Goal: Information Seeking & Learning: Learn about a topic

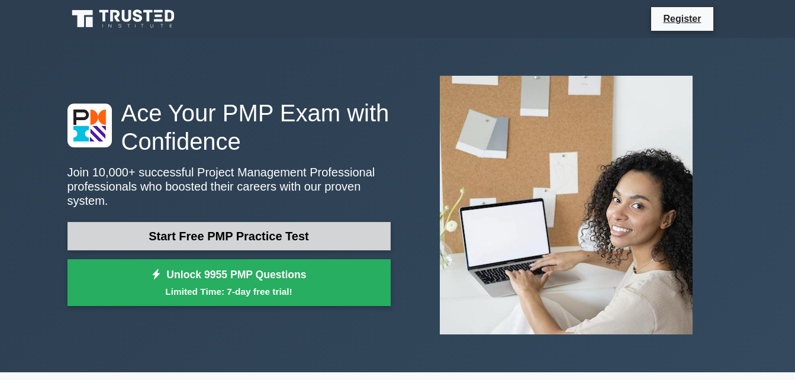
click at [251, 229] on link "Start Free PMP Practice Test" at bounding box center [228, 236] width 323 height 28
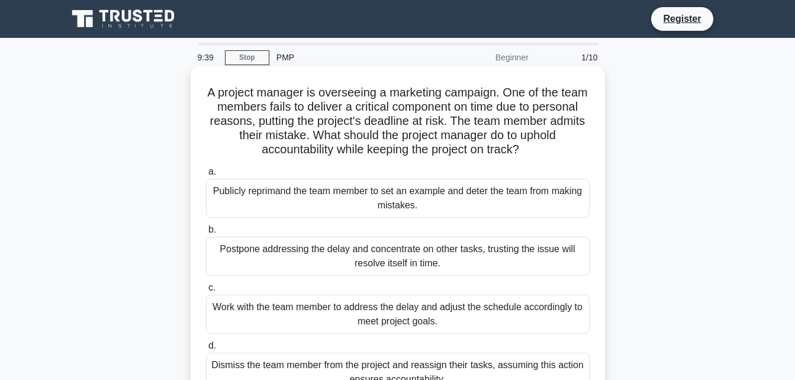
click at [438, 358] on div "Dismiss the team member from the project and reassign their tasks, assuming thi…" at bounding box center [397, 372] width 383 height 39
click at [206, 350] on input "d. Dismiss the team member from the project and reassign their tasks, assuming …" at bounding box center [206, 346] width 0 height 8
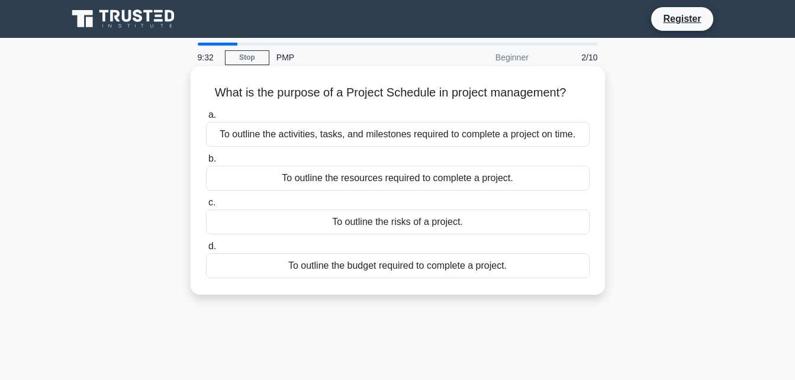
click at [431, 131] on div "To outline the activities, tasks, and milestones required to complete a project…" at bounding box center [397, 134] width 383 height 25
click at [206, 119] on input "a. To outline the activities, tasks, and milestones required to complete a proj…" at bounding box center [206, 115] width 0 height 8
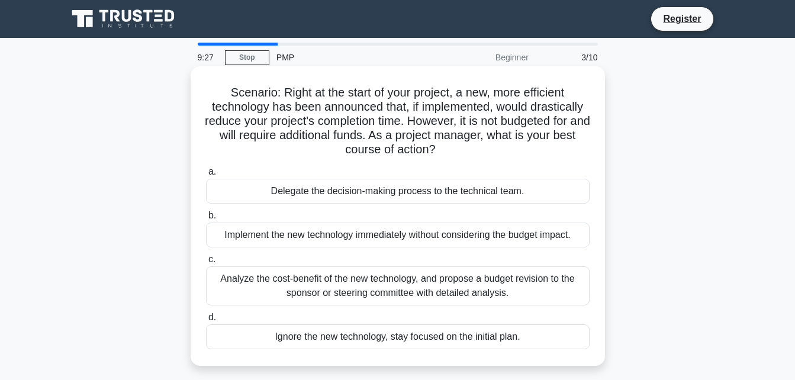
click at [431, 273] on div "Analyze the cost-benefit of the new technology, and propose a budget revision t…" at bounding box center [397, 285] width 383 height 39
click at [206, 263] on input "c. Analyze the cost-benefit of the new technology, and propose a budget revisio…" at bounding box center [206, 260] width 0 height 8
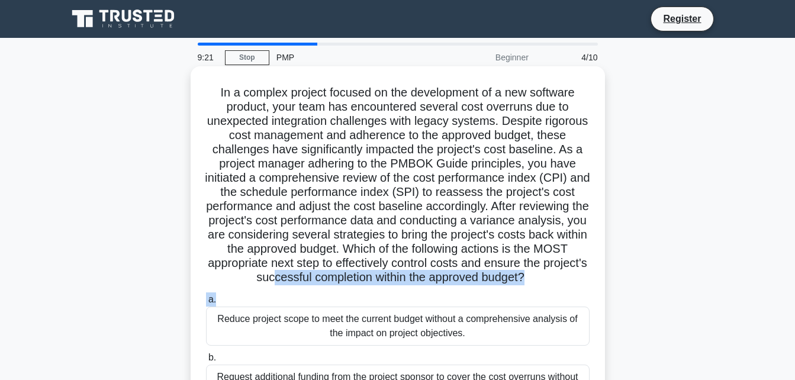
drag, startPoint x: 431, startPoint y: 273, endPoint x: 574, endPoint y: 305, distance: 146.0
click at [574, 305] on div "In a complex project focused on the development of a new software product, your…" at bounding box center [397, 301] width 405 height 460
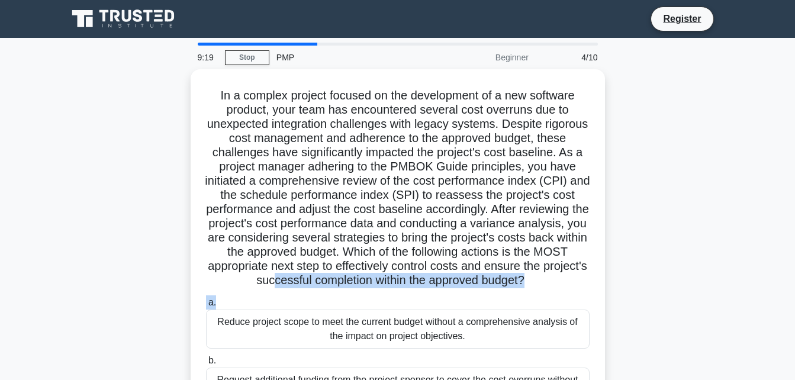
drag, startPoint x: 574, startPoint y: 305, endPoint x: 634, endPoint y: 291, distance: 61.9
click at [634, 291] on div ".spinner_0XTQ{transform-origin:center;animation:spinner_y6GP .75s linear infini…" at bounding box center [397, 311] width 675 height 484
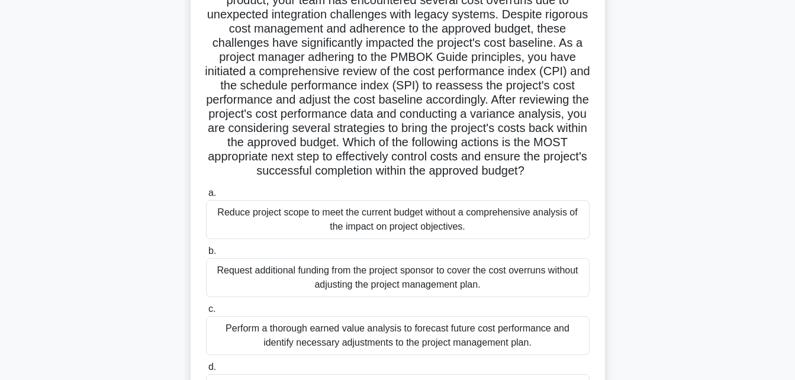
scroll to position [118, 0]
